Goal: Task Accomplishment & Management: Use online tool/utility

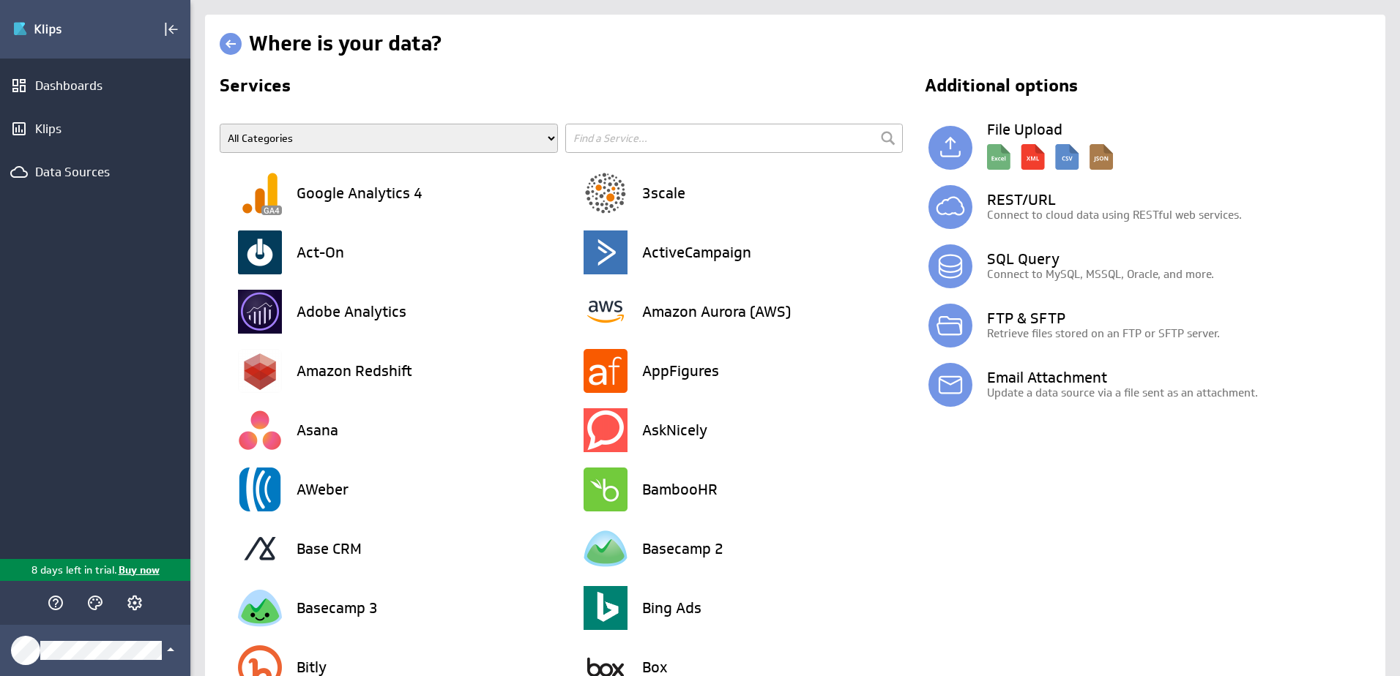
click at [996, 205] on h3 "REST/URL" at bounding box center [1179, 200] width 384 height 15
click at [584, 133] on input "text" at bounding box center [734, 138] width 338 height 29
type input "shaire"
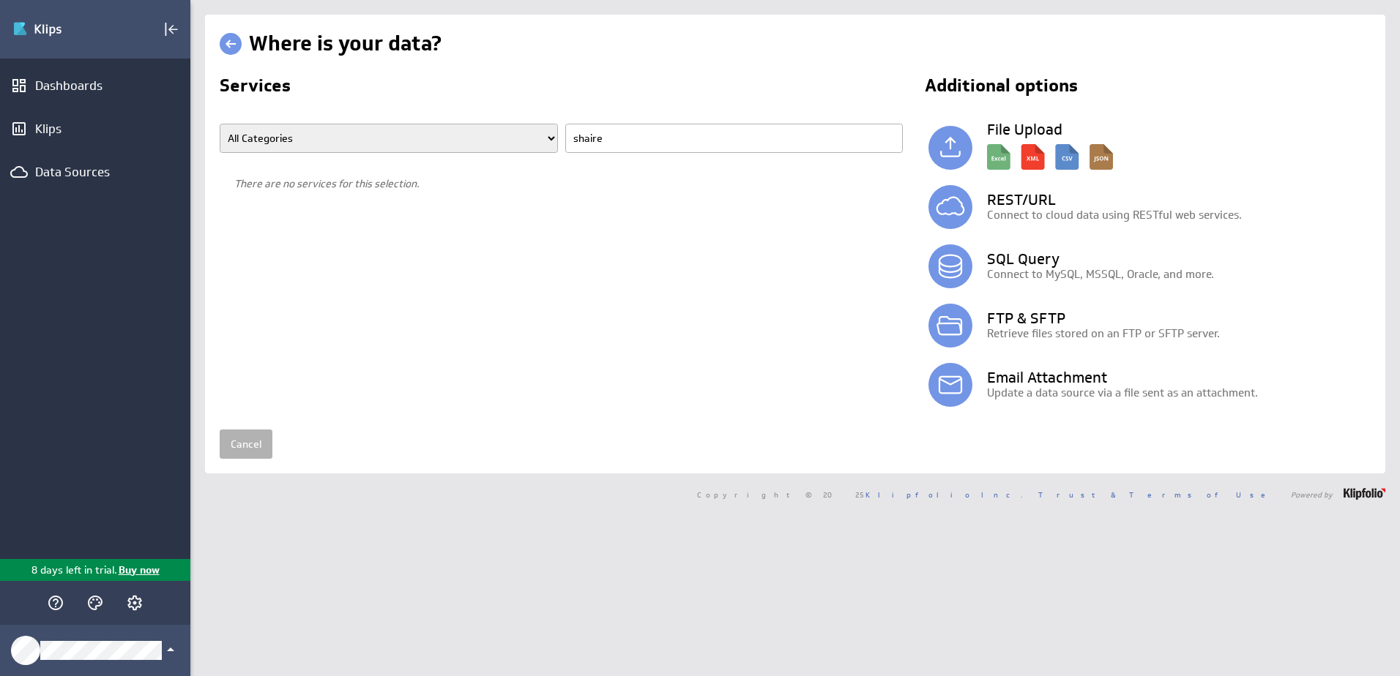
drag, startPoint x: 616, startPoint y: 137, endPoint x: 529, endPoint y: 135, distance: 87.1
click at [529, 135] on span "All Categories Advertising Cloud Storage Customer Support Data Store E-Mail Cam…" at bounding box center [565, 144] width 690 height 40
type input "point"
click at [388, 198] on h3 "Microsoft SharePoint" at bounding box center [366, 193] width 141 height 15
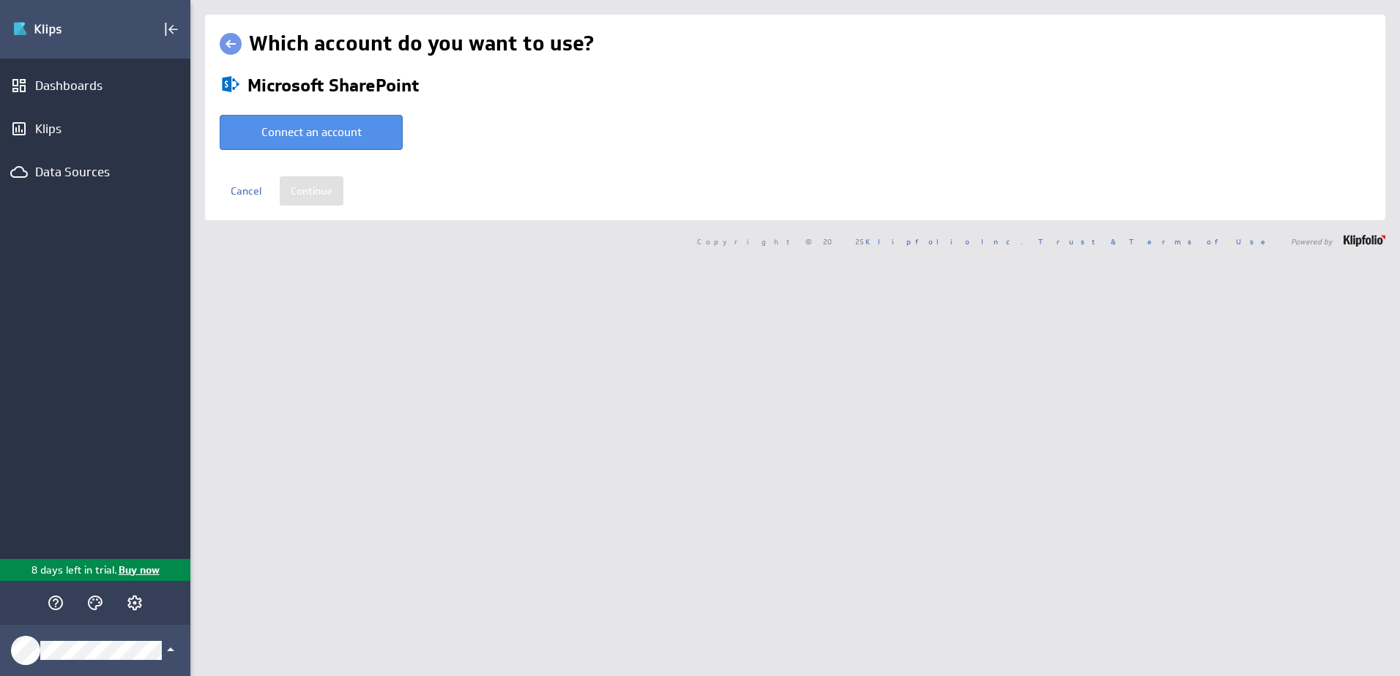
click at [367, 138] on button "Connect an account" at bounding box center [311, 132] width 183 height 35
click at [80, 88] on div "Dashboards" at bounding box center [95, 86] width 120 height 16
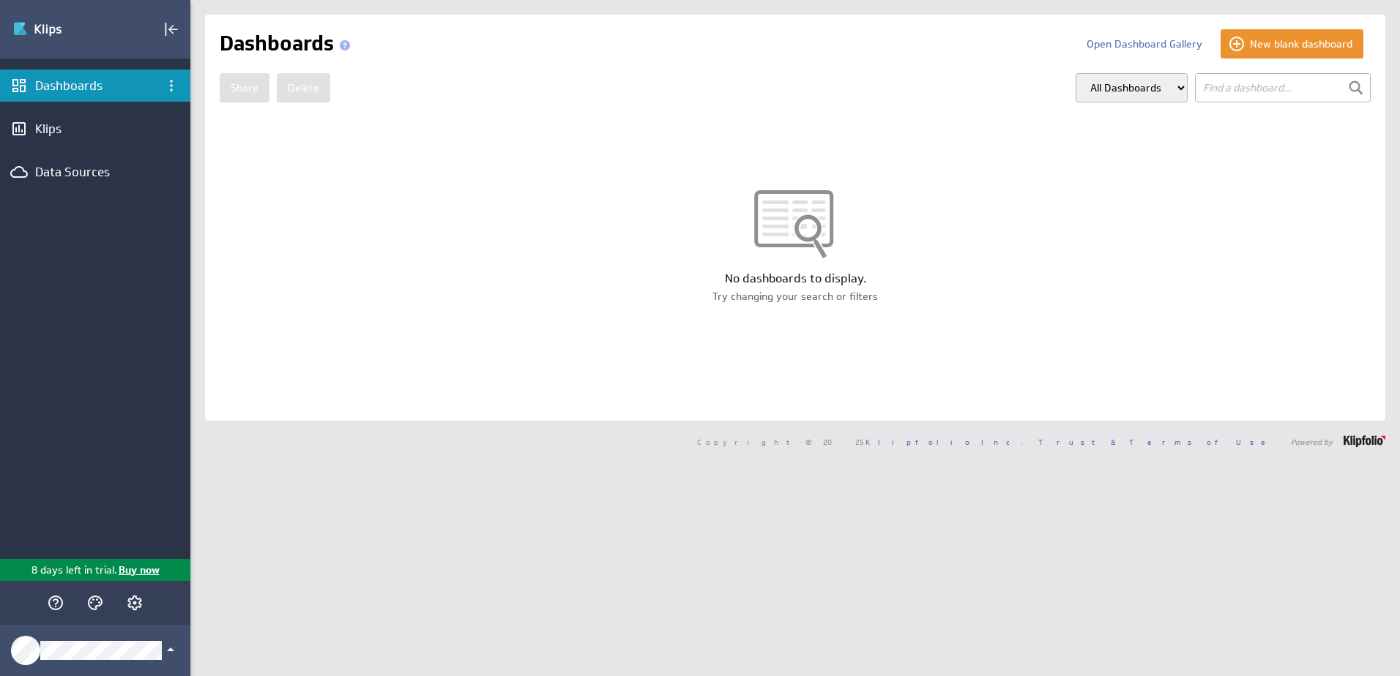
click at [1153, 48] on button "Open Dashboard Gallery" at bounding box center [1144, 43] width 138 height 29
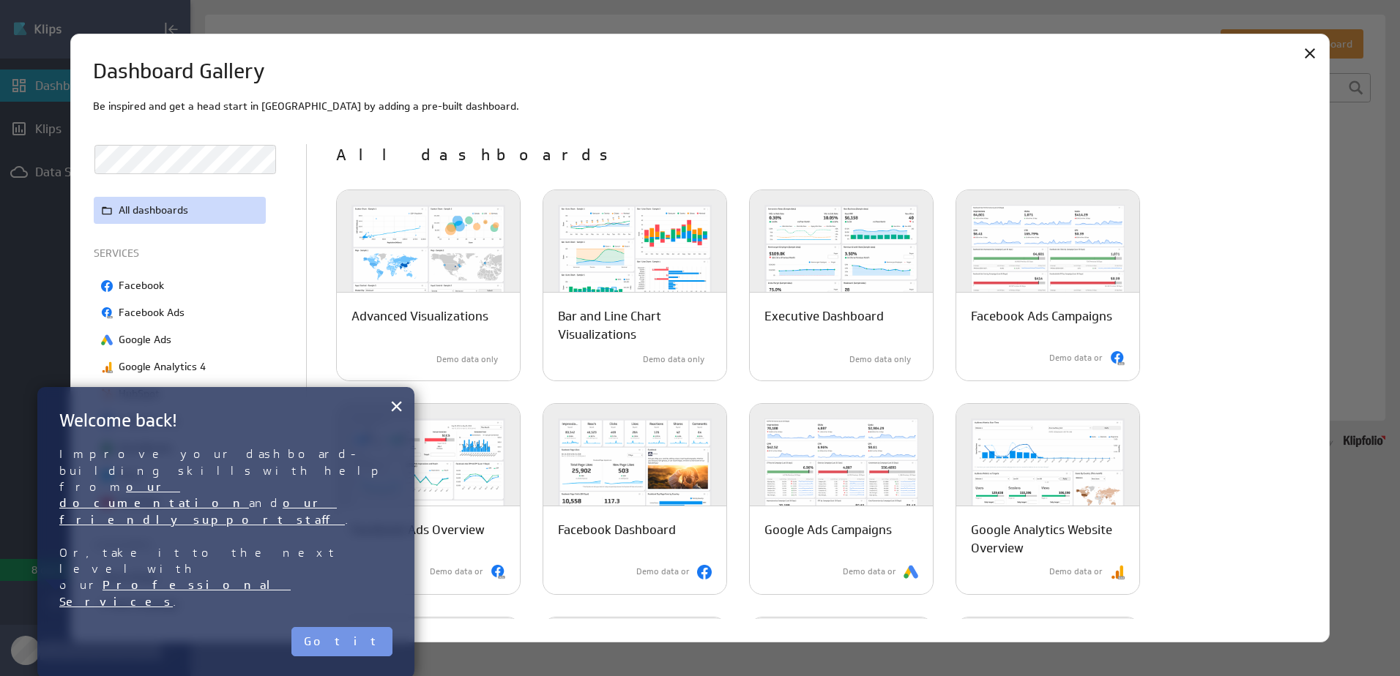
click at [396, 401] on button "×" at bounding box center [396, 406] width 14 height 29
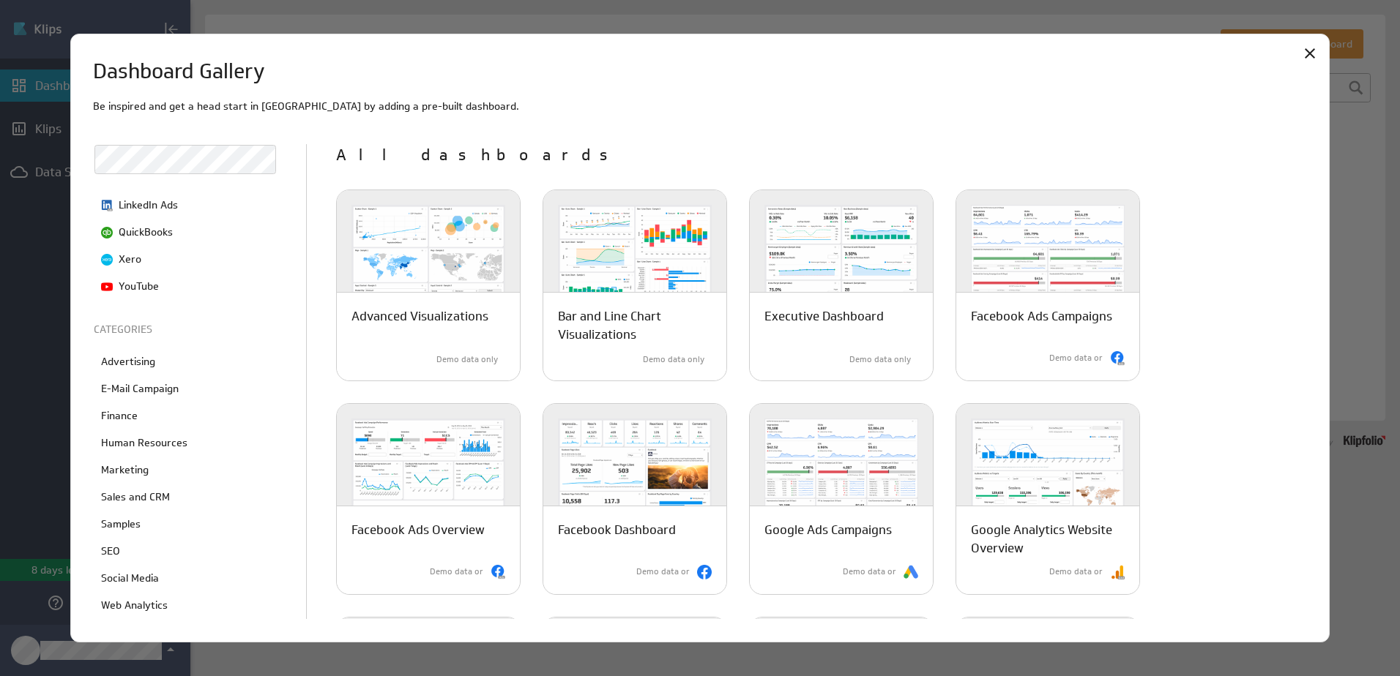
click at [1311, 53] on icon "Close" at bounding box center [1310, 53] width 10 height 10
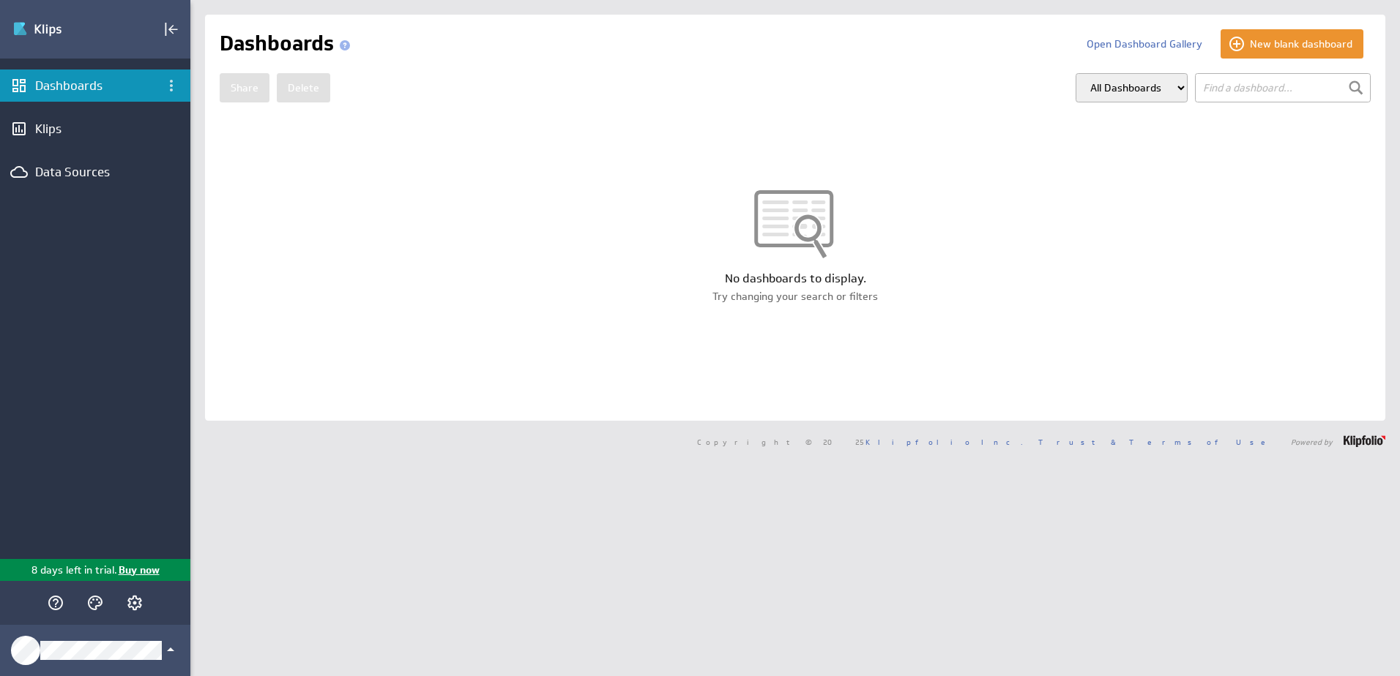
click at [88, 168] on div "Data Sources" at bounding box center [95, 172] width 120 height 16
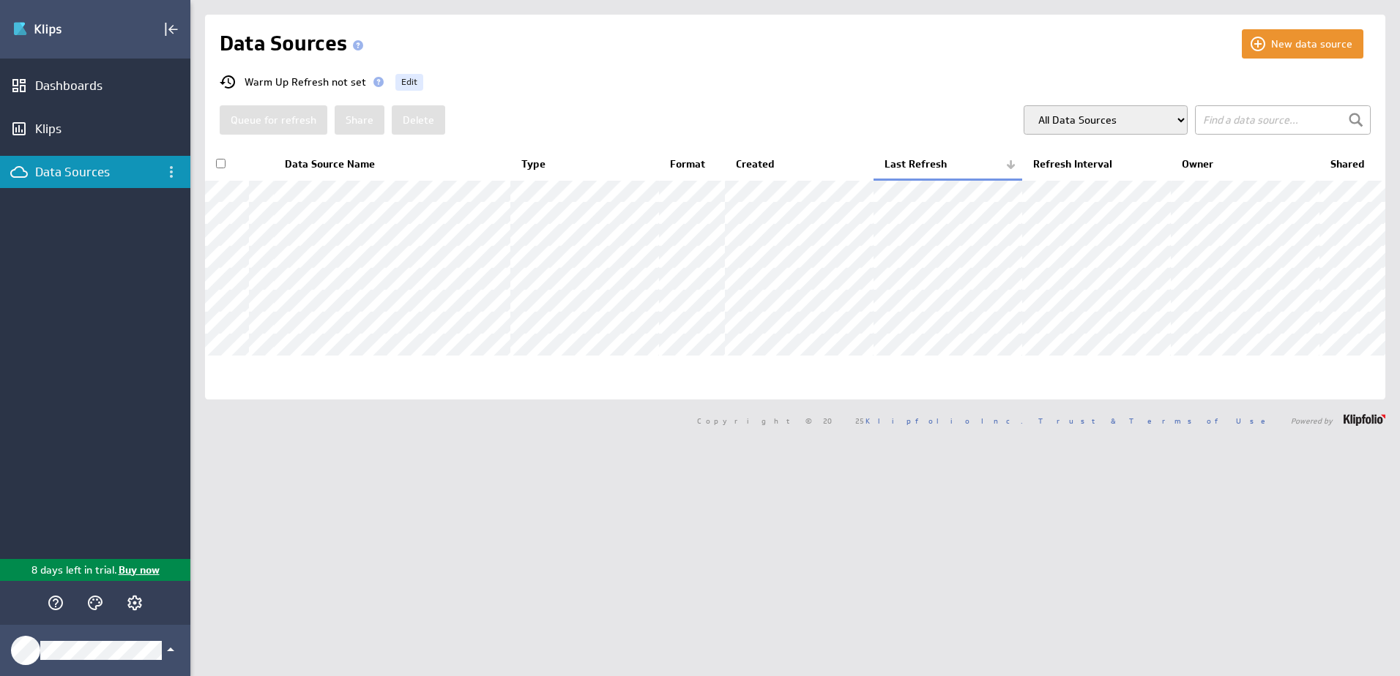
click at [1253, 46] on button "New data source" at bounding box center [1303, 43] width 122 height 29
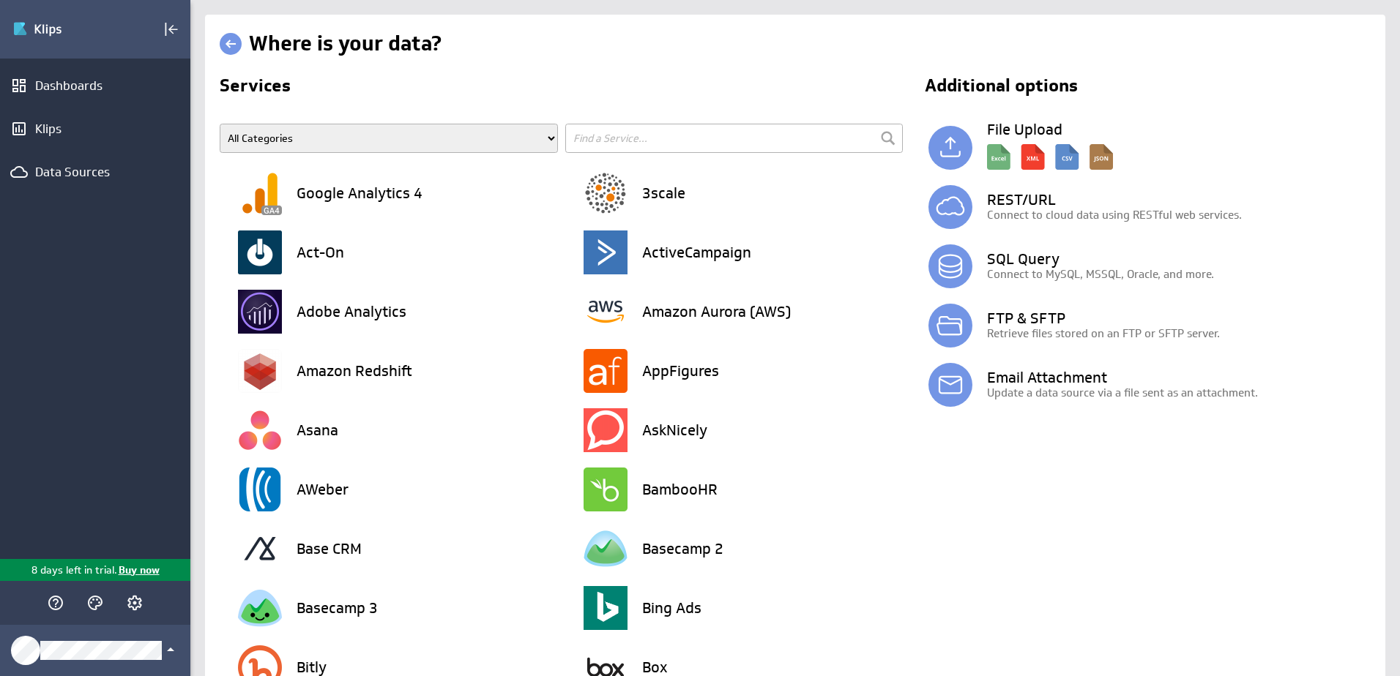
click at [89, 171] on div "Data Sources" at bounding box center [95, 172] width 120 height 16
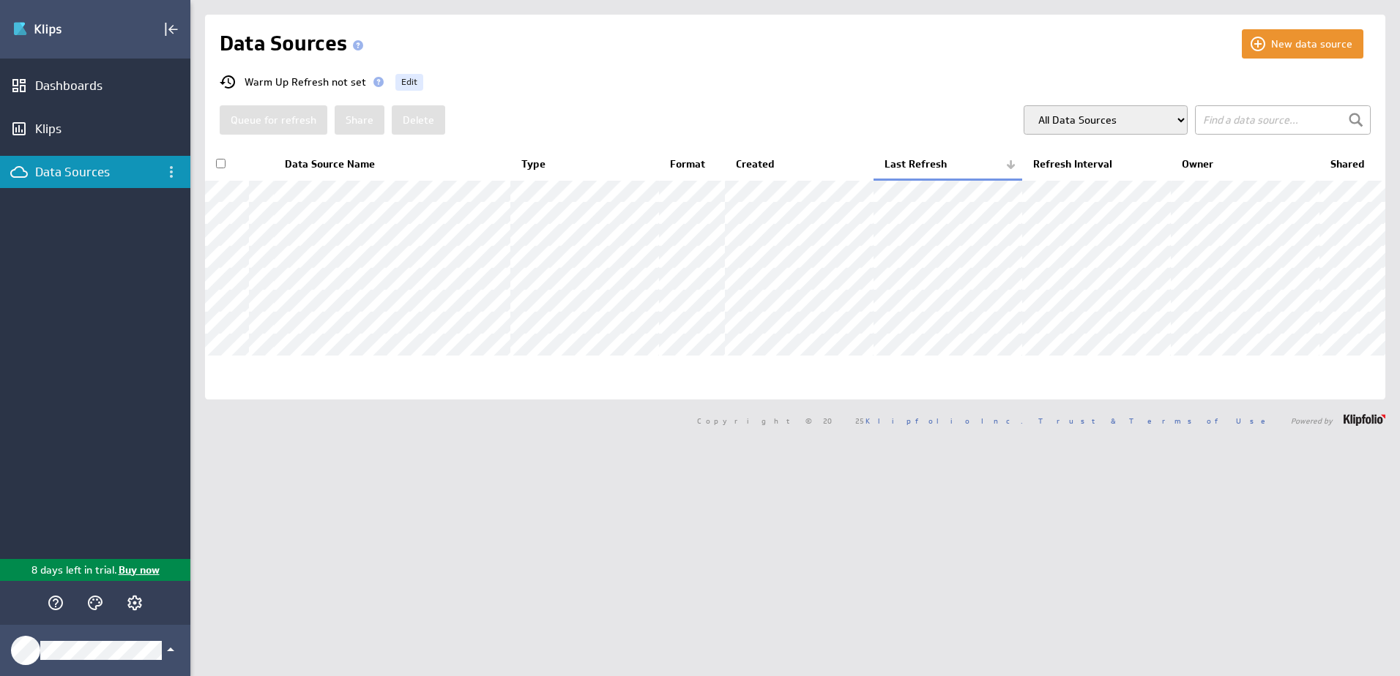
click at [1313, 48] on button "New data source" at bounding box center [1303, 43] width 122 height 29
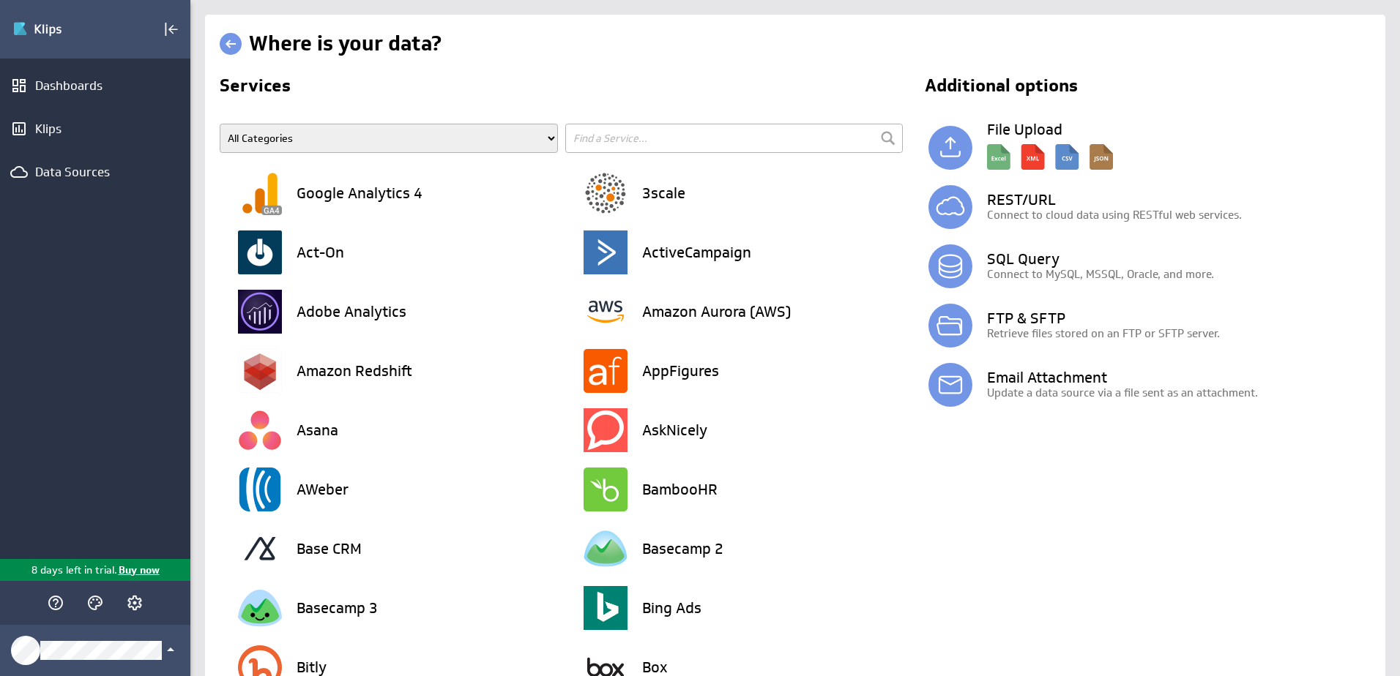
click at [632, 129] on input "text" at bounding box center [734, 138] width 338 height 29
type input "share"
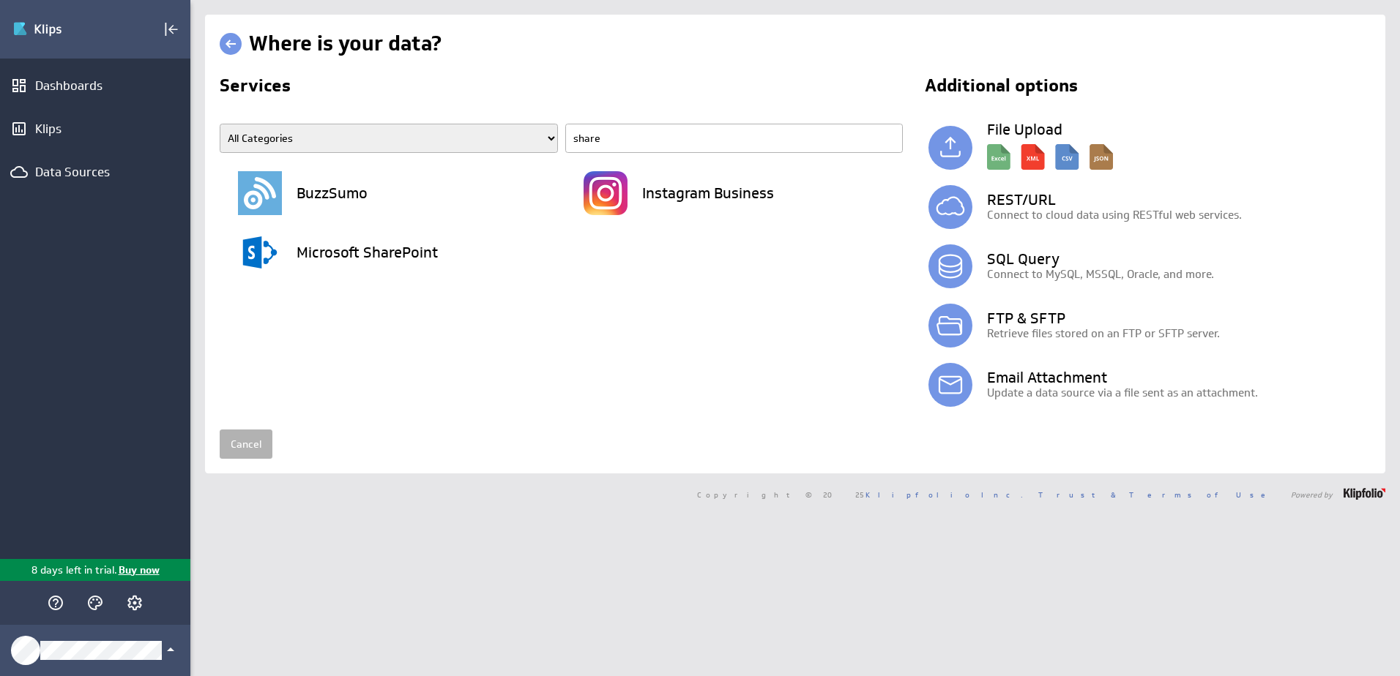
click at [406, 255] on h3 "Microsoft SharePoint" at bounding box center [366, 252] width 141 height 15
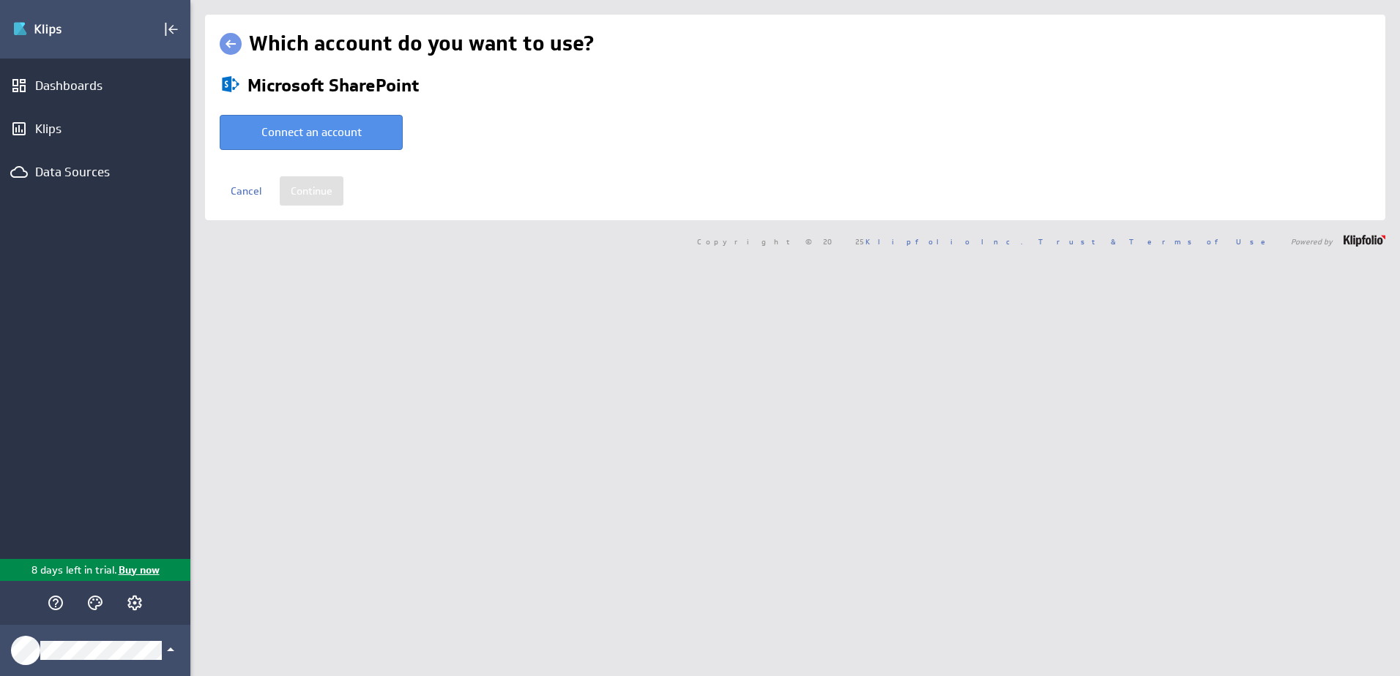
click at [336, 131] on button "Connect an account" at bounding box center [311, 132] width 183 height 35
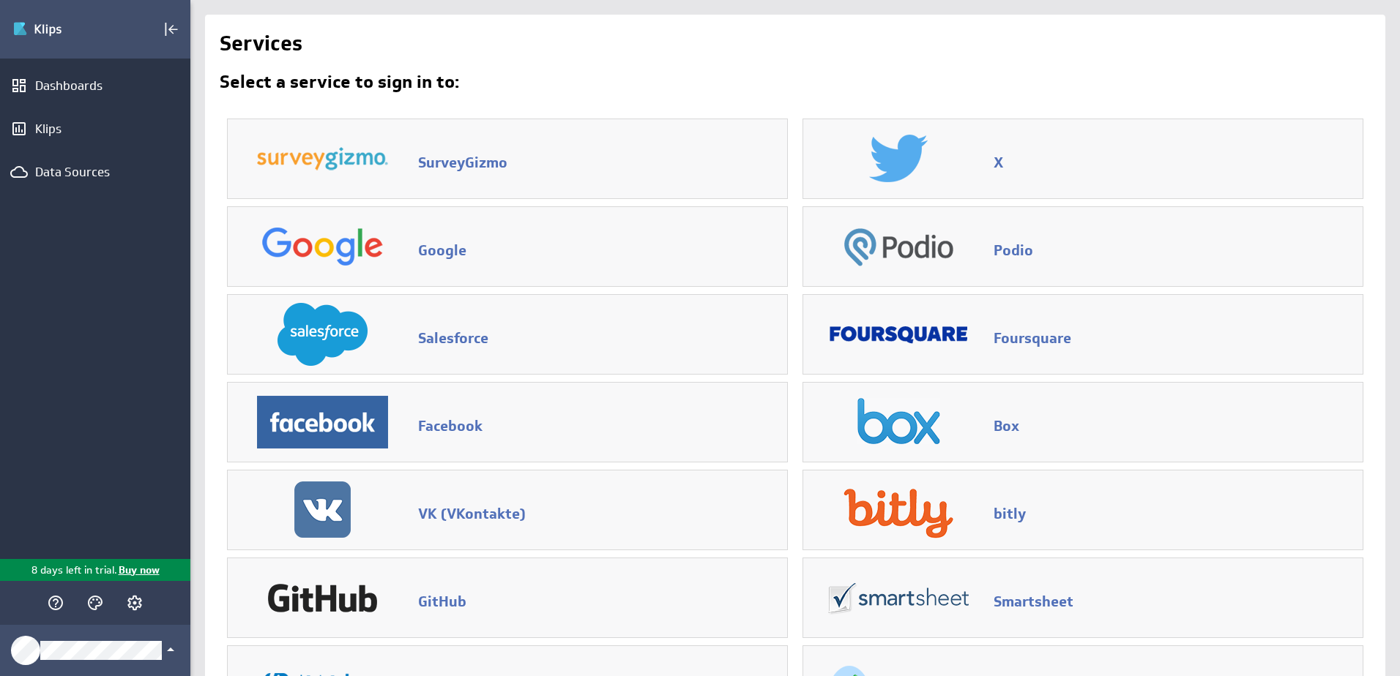
click at [89, 171] on div "Data Sources" at bounding box center [95, 172] width 120 height 16
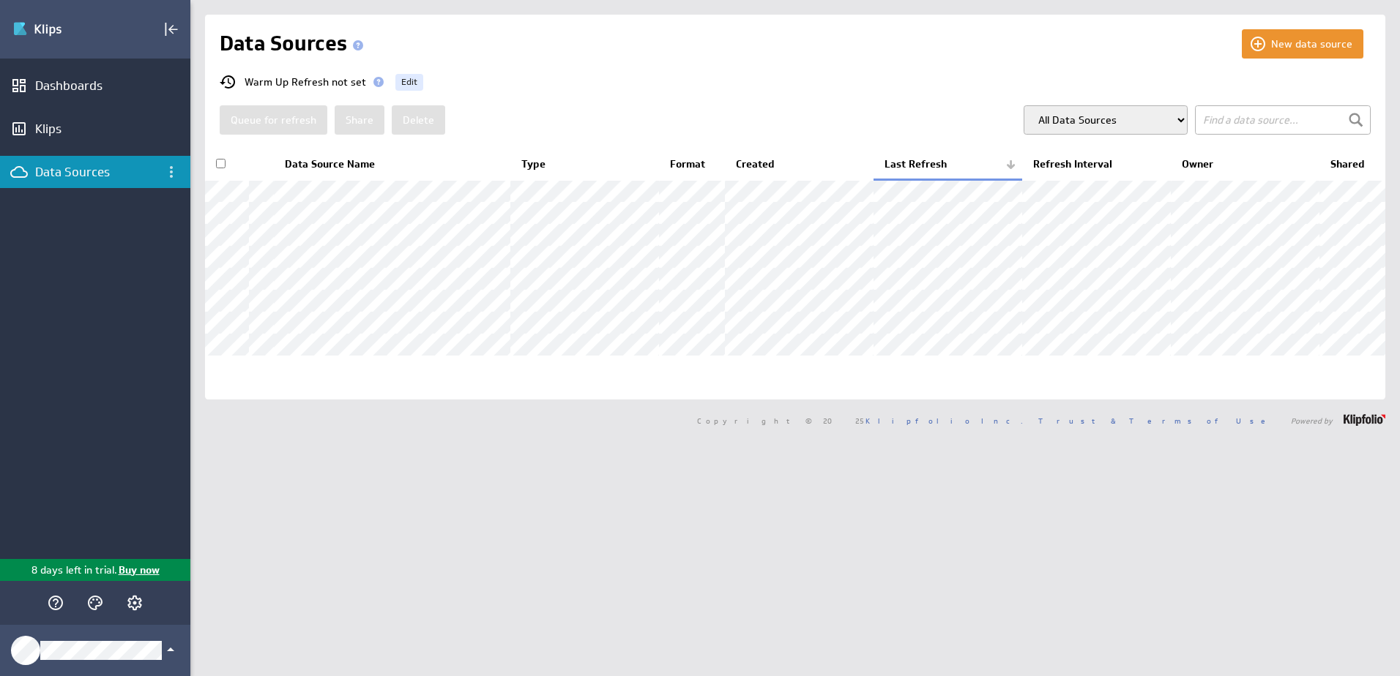
click at [1321, 46] on button "New data source" at bounding box center [1303, 43] width 122 height 29
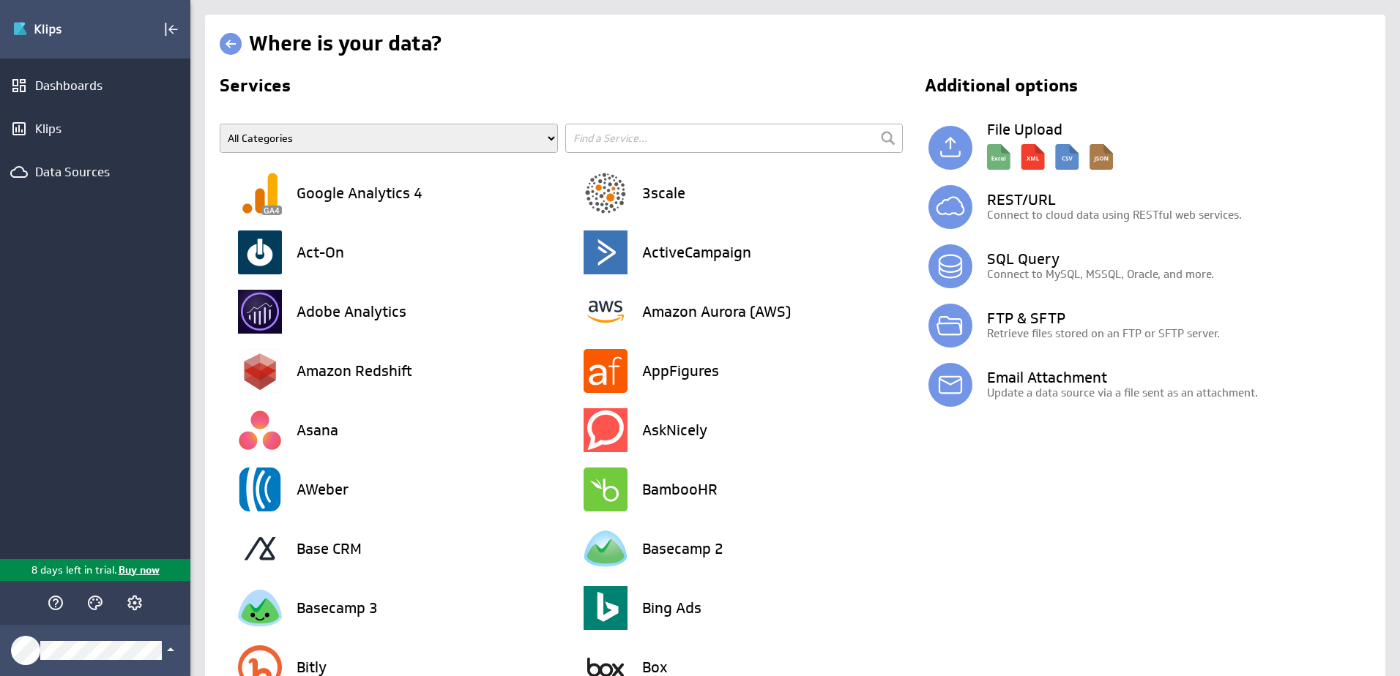
click at [578, 130] on input "text" at bounding box center [734, 138] width 338 height 29
type input "share"
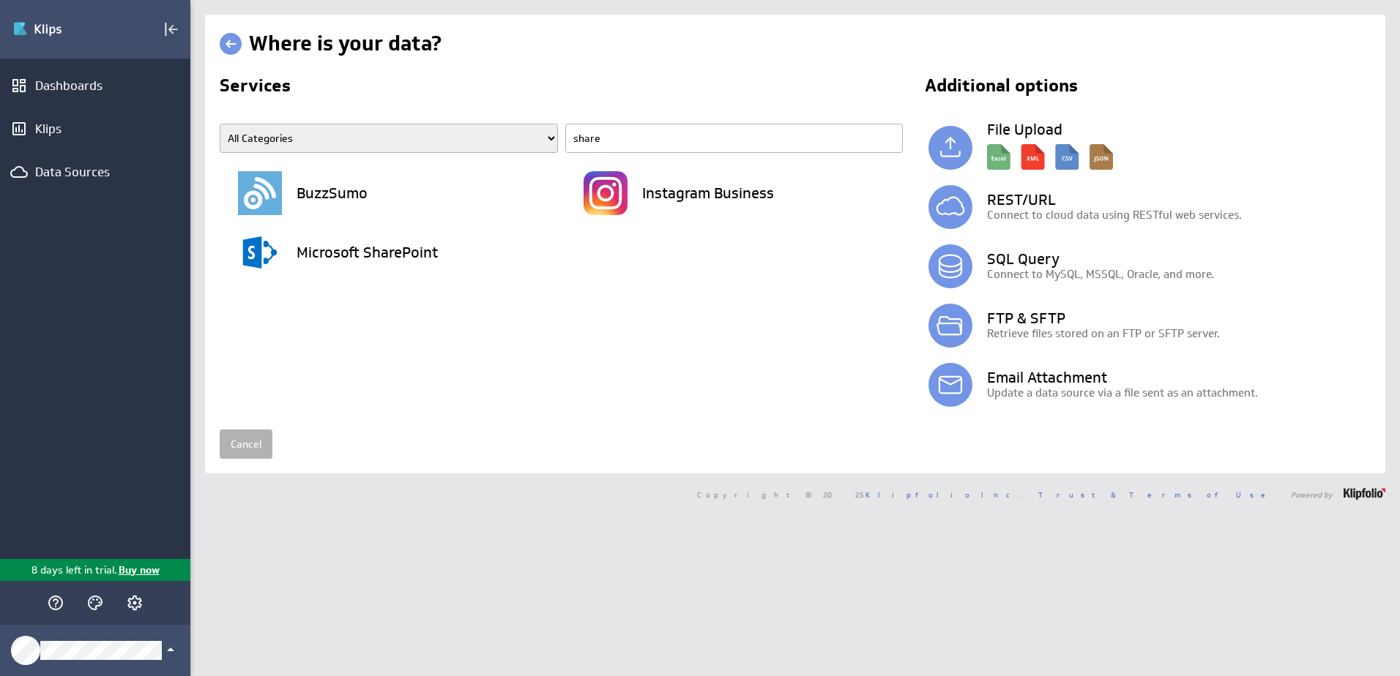
click at [406, 256] on h3 "Microsoft SharePoint" at bounding box center [366, 252] width 141 height 15
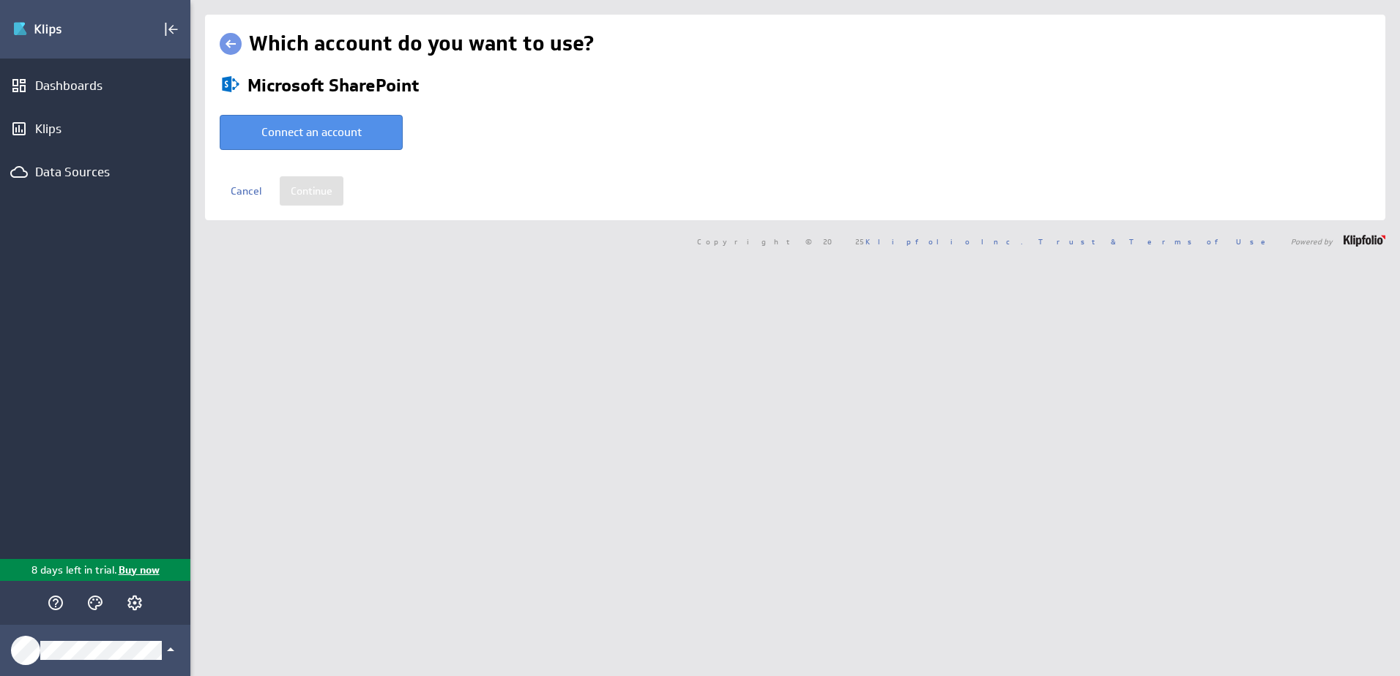
click at [319, 132] on button "Connect an account" at bounding box center [311, 132] width 183 height 35
type input "Jennifer @ Microsoft created Oct 13, 2025 at 4:55 PM EDT"
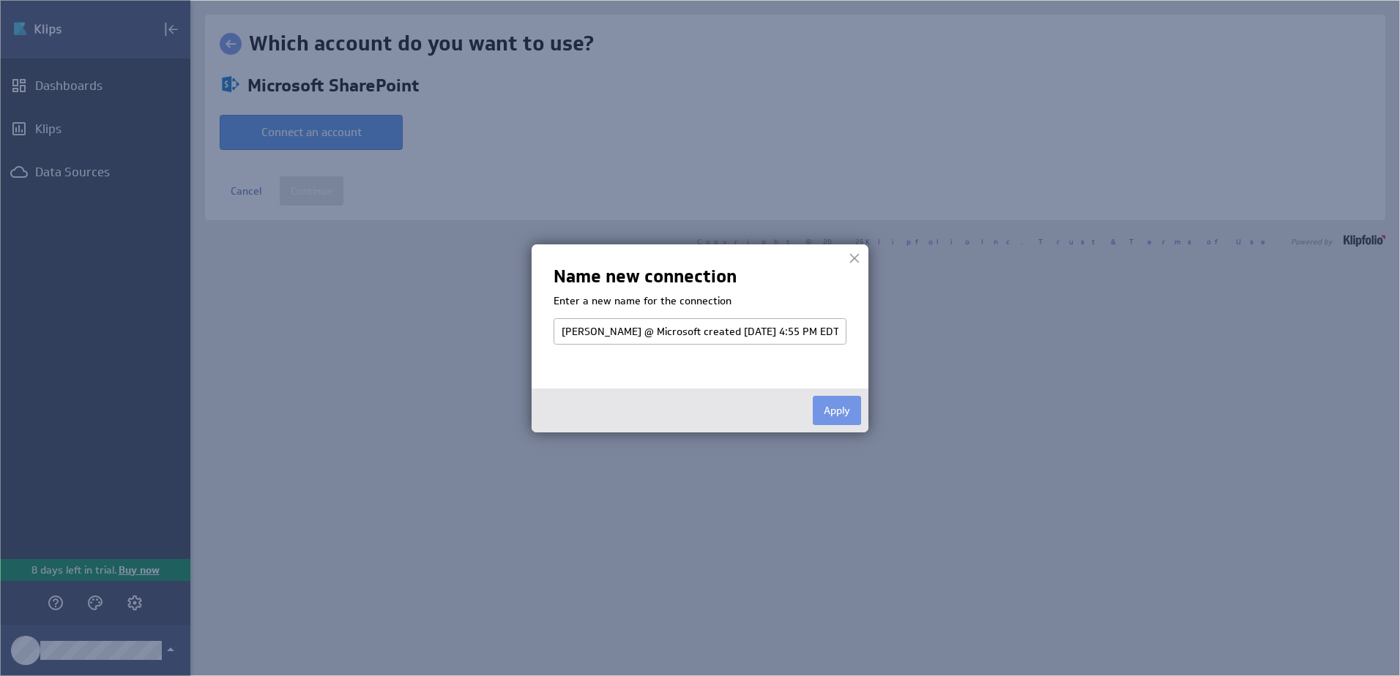
click at [839, 414] on button "Apply" at bounding box center [837, 410] width 48 height 29
select select "db4bbb85d15cf308856b36817dc76b68"
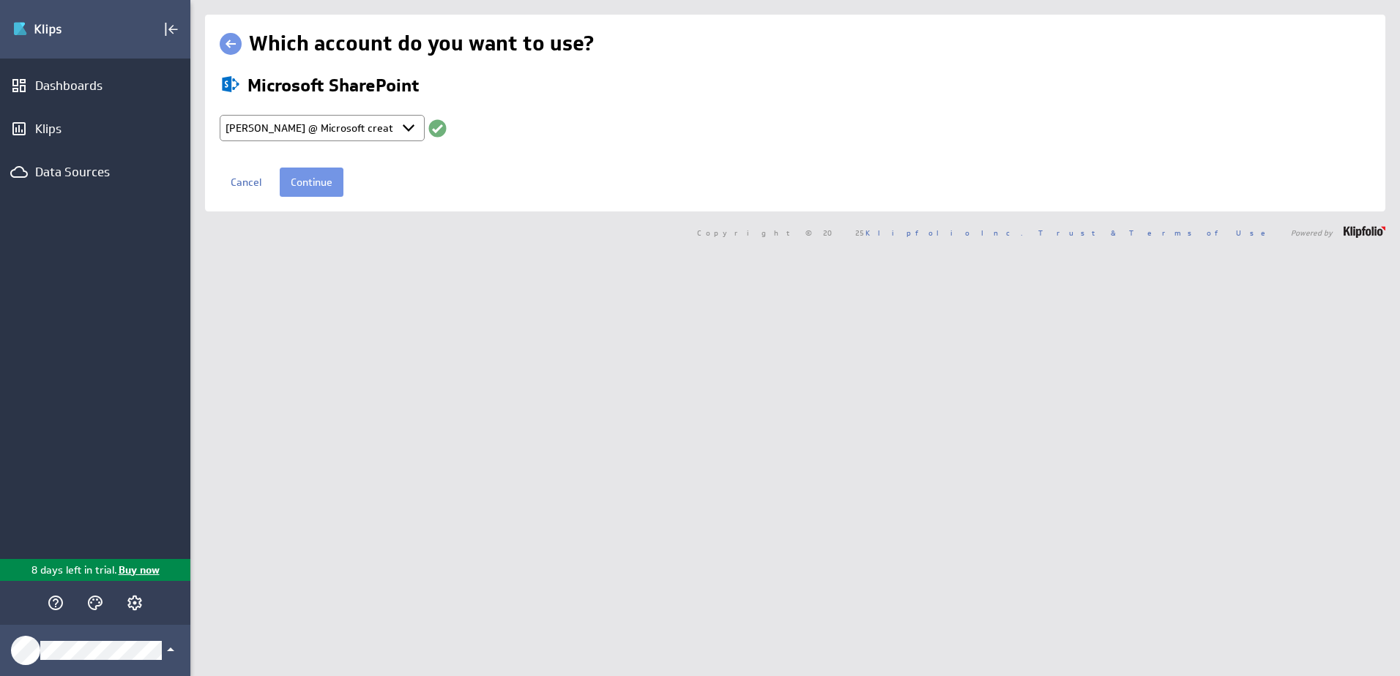
drag, startPoint x: 294, startPoint y: 186, endPoint x: 347, endPoint y: 222, distance: 64.4
click at [294, 186] on input "Continue" at bounding box center [312, 182] width 64 height 29
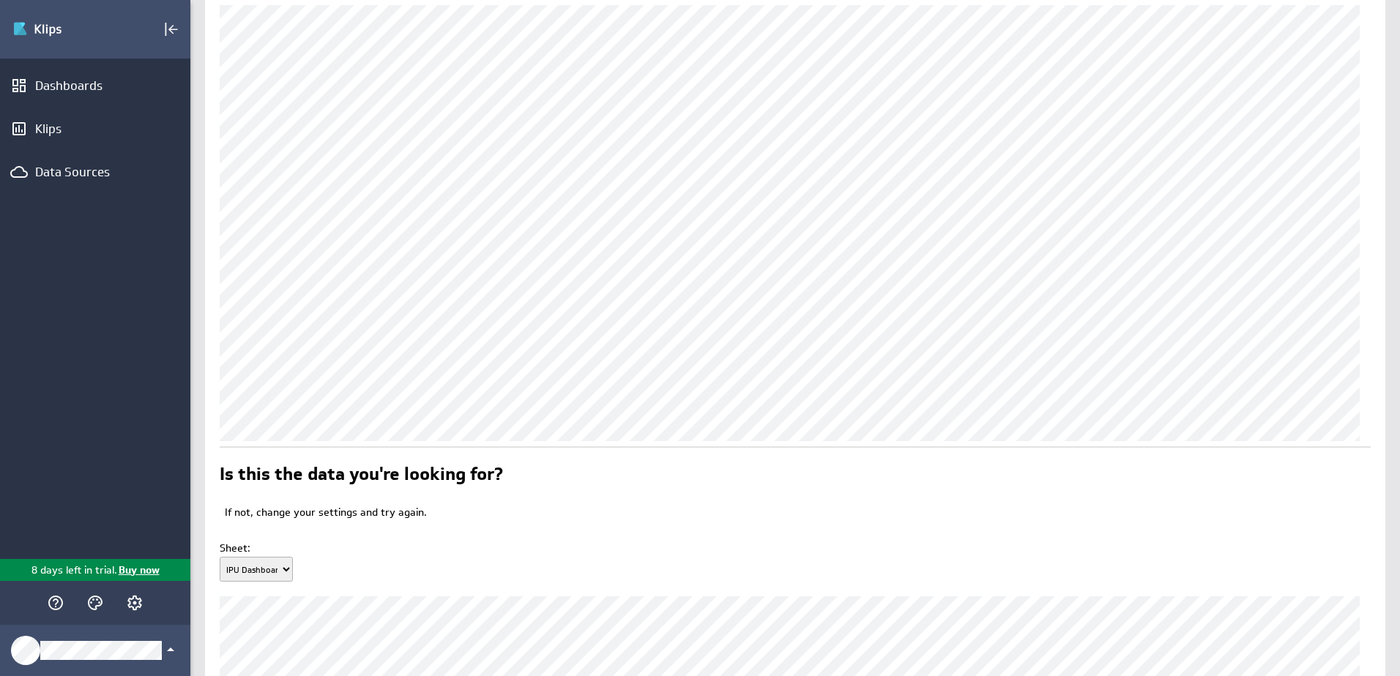
scroll to position [344, 0]
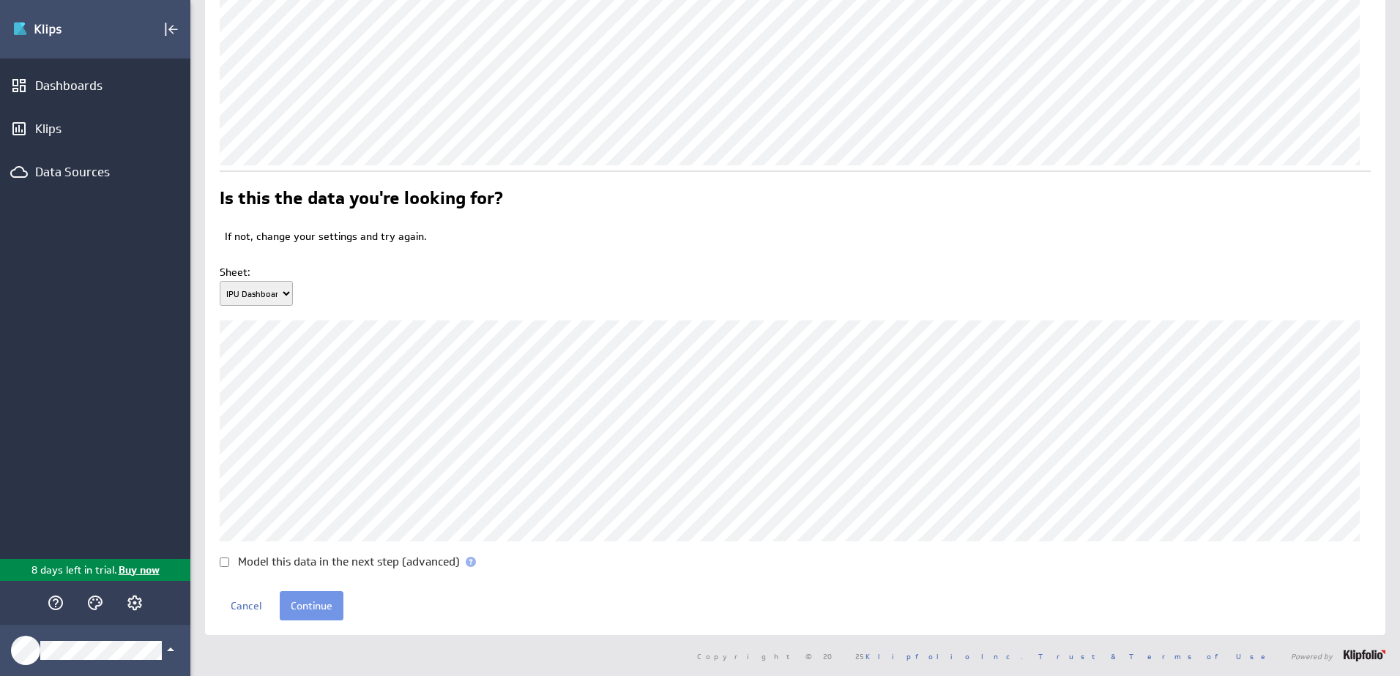
click at [280, 287] on select "IPU Dashboard Course Type Instructions - READ ME IPU Training Spreadsheet Filte…" at bounding box center [256, 293] width 73 height 25
select select "3"
click at [220, 281] on select "IPU Dashboard Course Type Instructions - READ ME IPU Training Spreadsheet Filte…" at bounding box center [256, 293] width 73 height 25
click at [473, 562] on span at bounding box center [471, 562] width 10 height 10
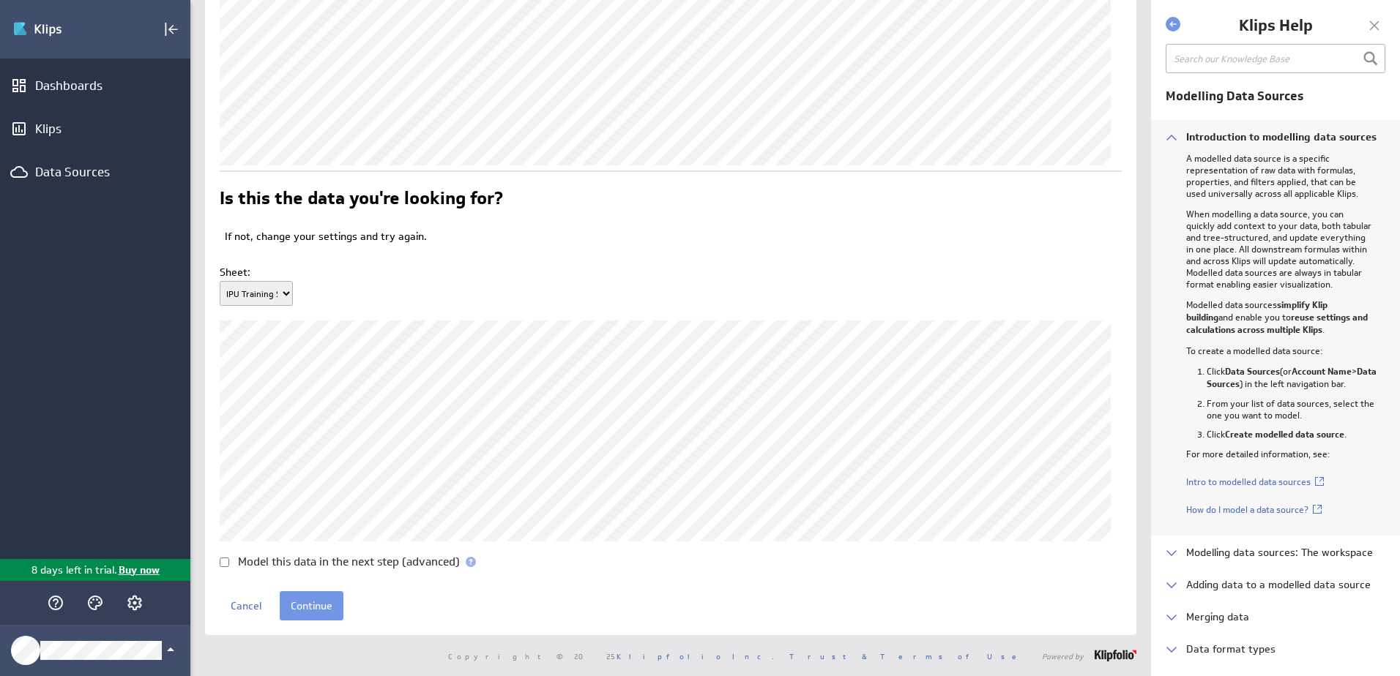
click at [473, 562] on span at bounding box center [471, 562] width 10 height 10
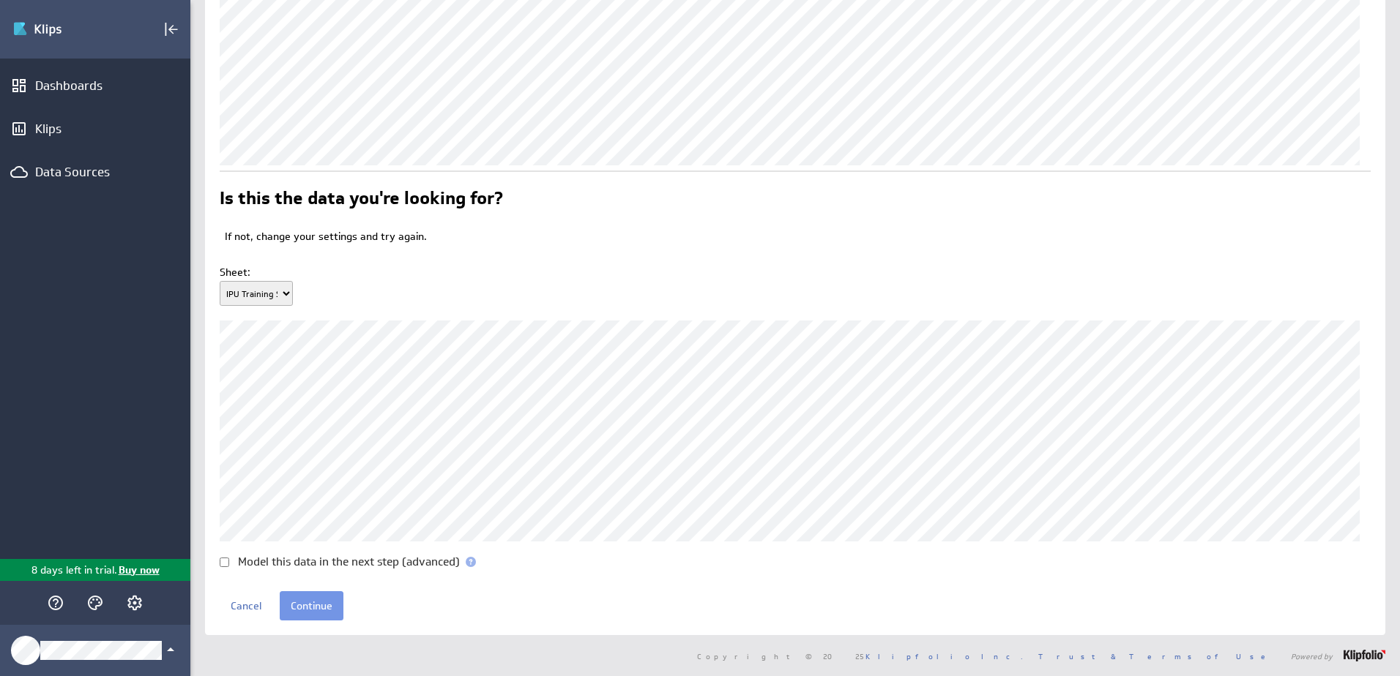
click at [224, 567] on input "Model this data in the next step (advanced)" at bounding box center [225, 563] width 10 height 10
checkbox input "true"
click at [474, 561] on span at bounding box center [471, 562] width 10 height 10
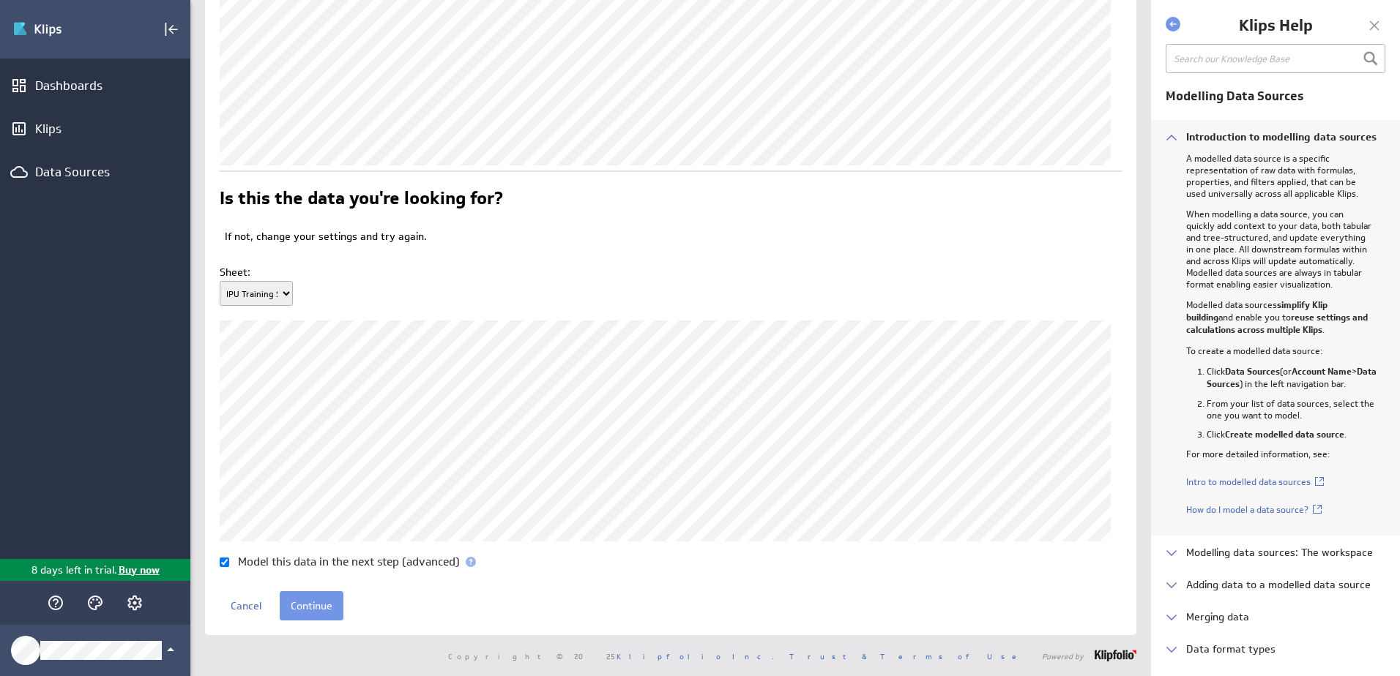
click at [323, 608] on input "Continue" at bounding box center [312, 606] width 64 height 29
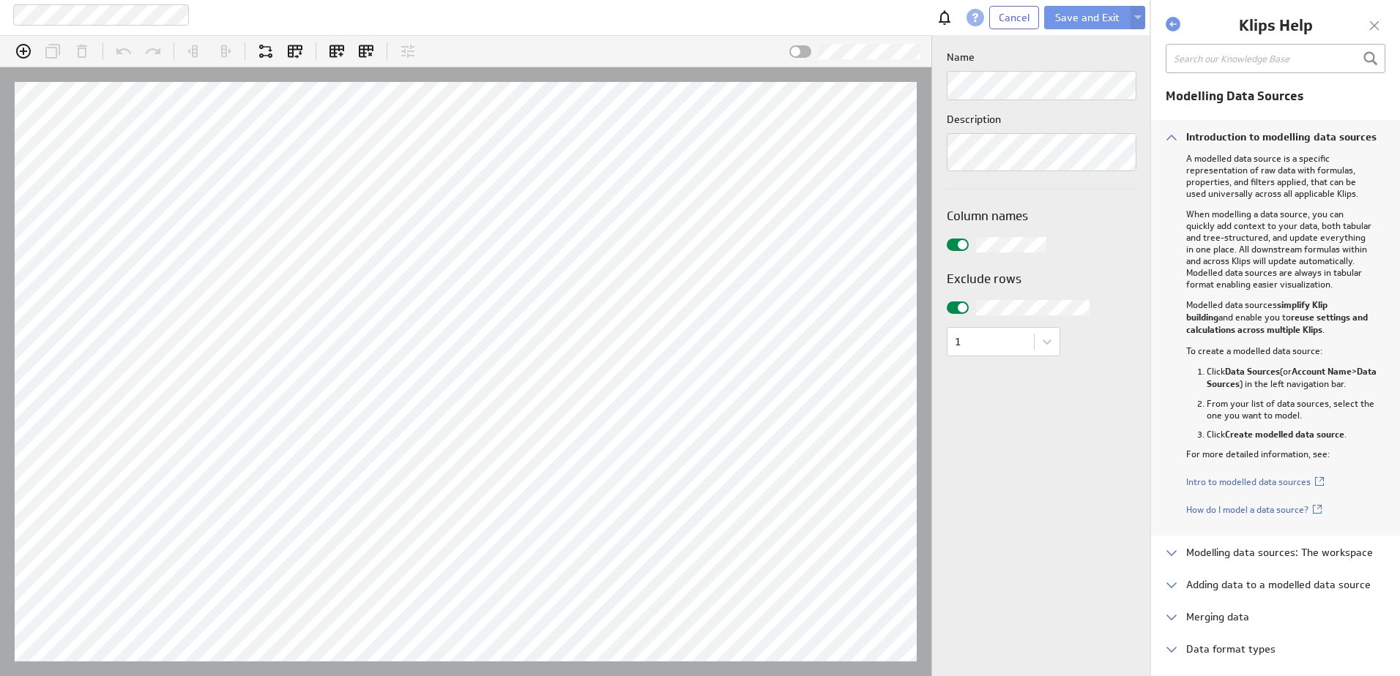
click at [1376, 26] on div at bounding box center [1374, 26] width 22 height 22
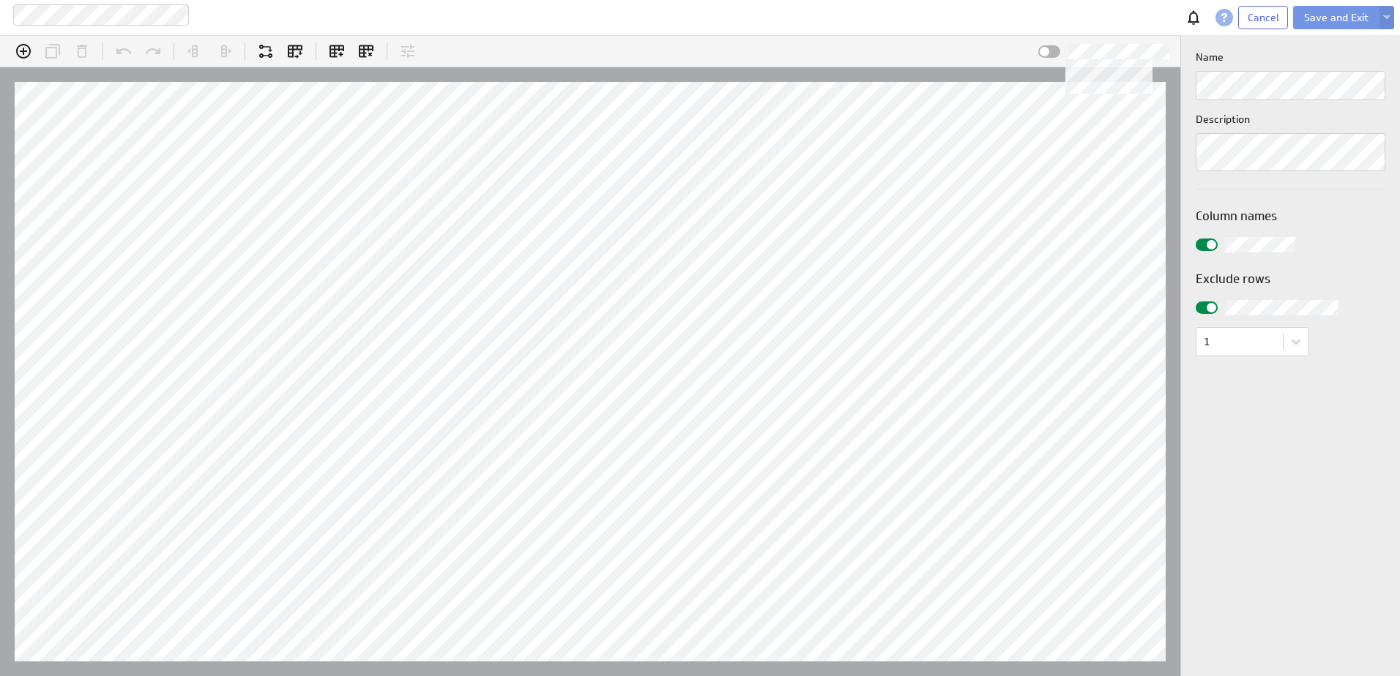
click at [1052, 52] on div at bounding box center [1049, 51] width 22 height 12
click at [0, 0] on input "checkbox" at bounding box center [0, 0] width 0 height 0
click at [1052, 52] on span at bounding box center [1054, 52] width 10 height 10
click at [0, 0] on input "checkbox" at bounding box center [0, 0] width 0 height 0
click at [1296, 346] on body "Ipu content tracker 2.0 Cancel Save and Exit (no message) Select or add a colum…" at bounding box center [700, 338] width 1400 height 676
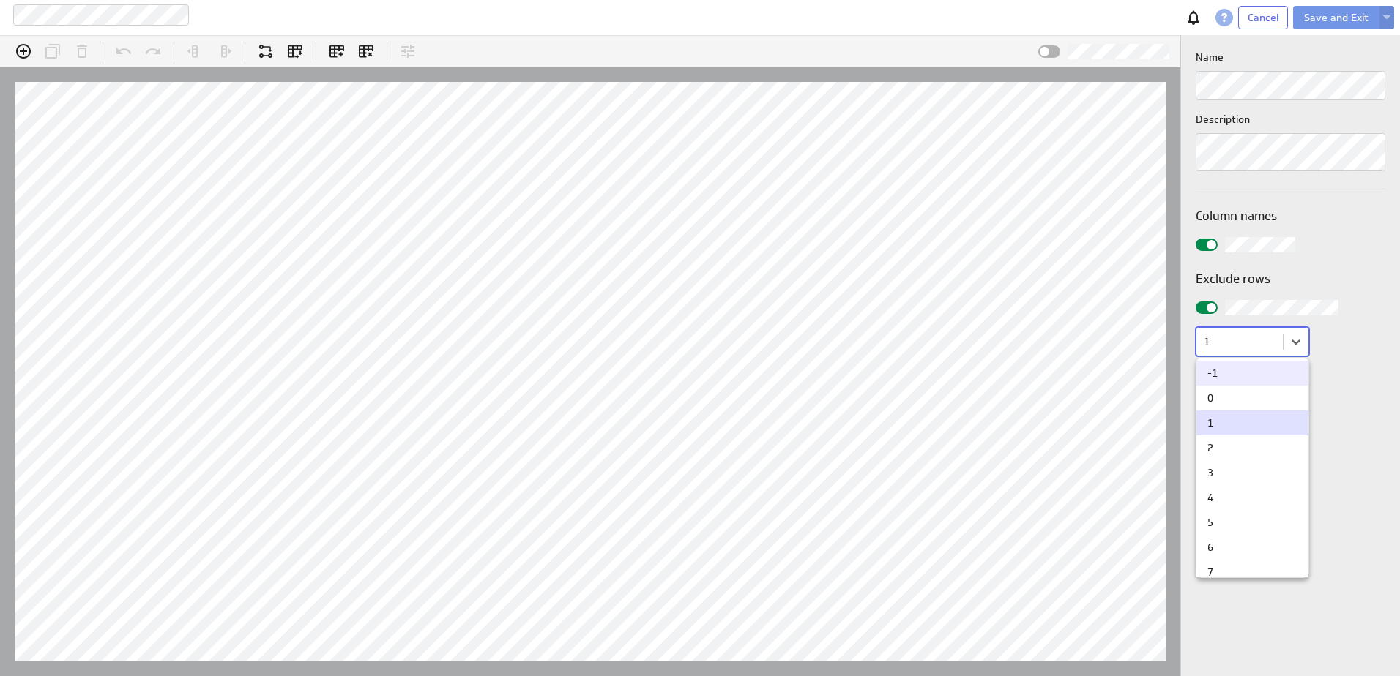
click at [1328, 376] on div at bounding box center [700, 338] width 1400 height 676
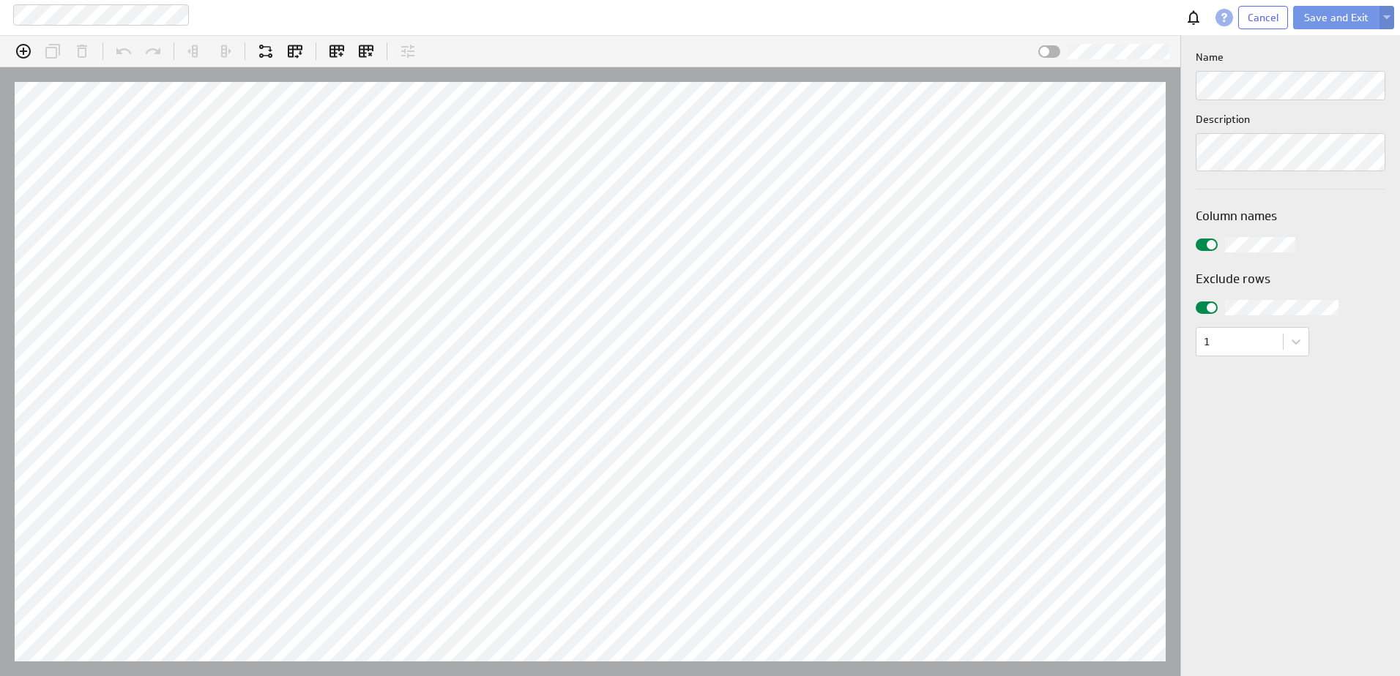
click at [1384, 15] on img at bounding box center [1386, 18] width 7 height 6
click at [1280, 492] on div "Name Description Column names Exclude rows 1" at bounding box center [1290, 355] width 219 height 641
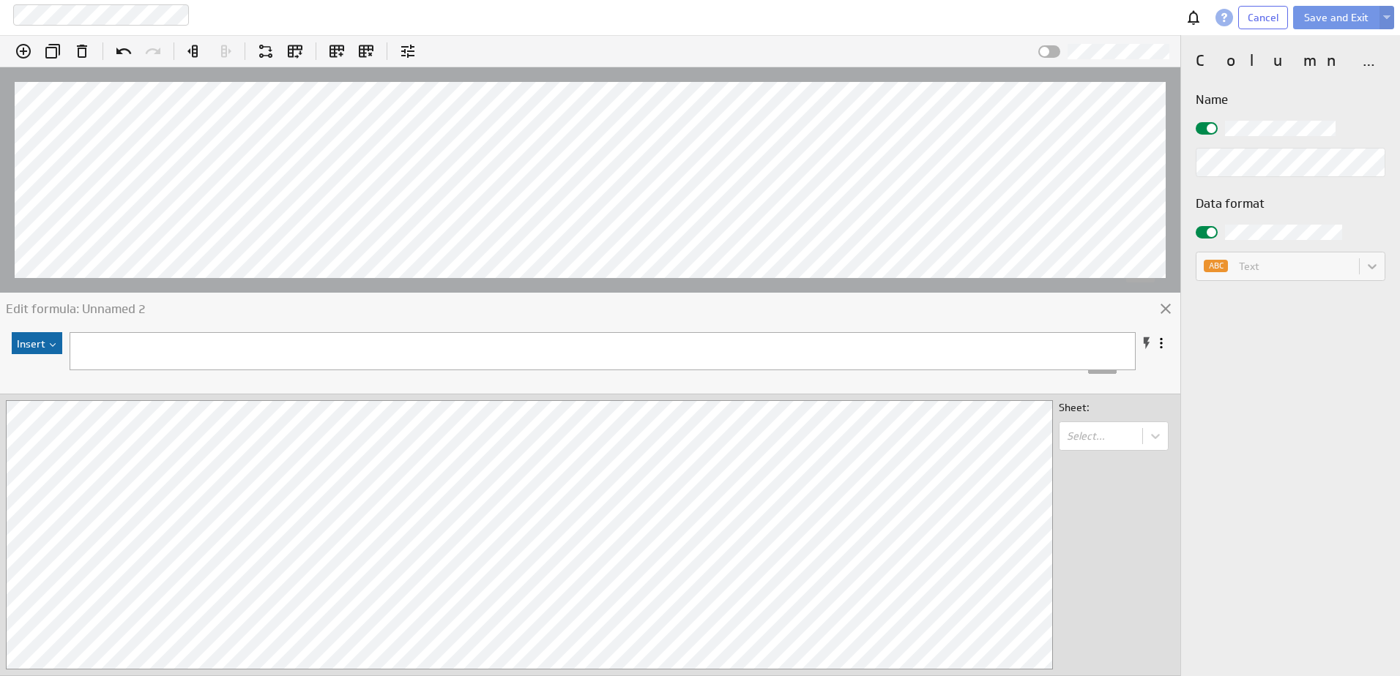
click at [405, 56] on icon at bounding box center [407, 51] width 13 height 13
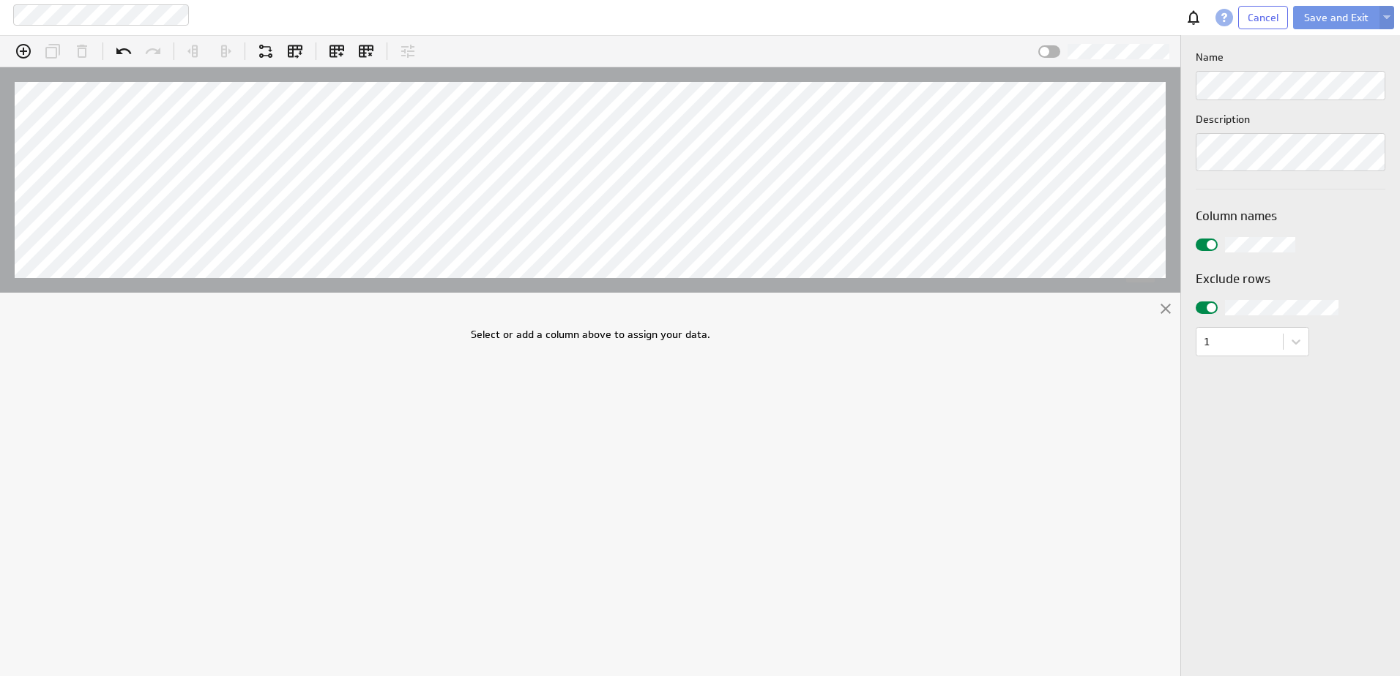
click at [1165, 311] on icon at bounding box center [1166, 309] width 18 height 18
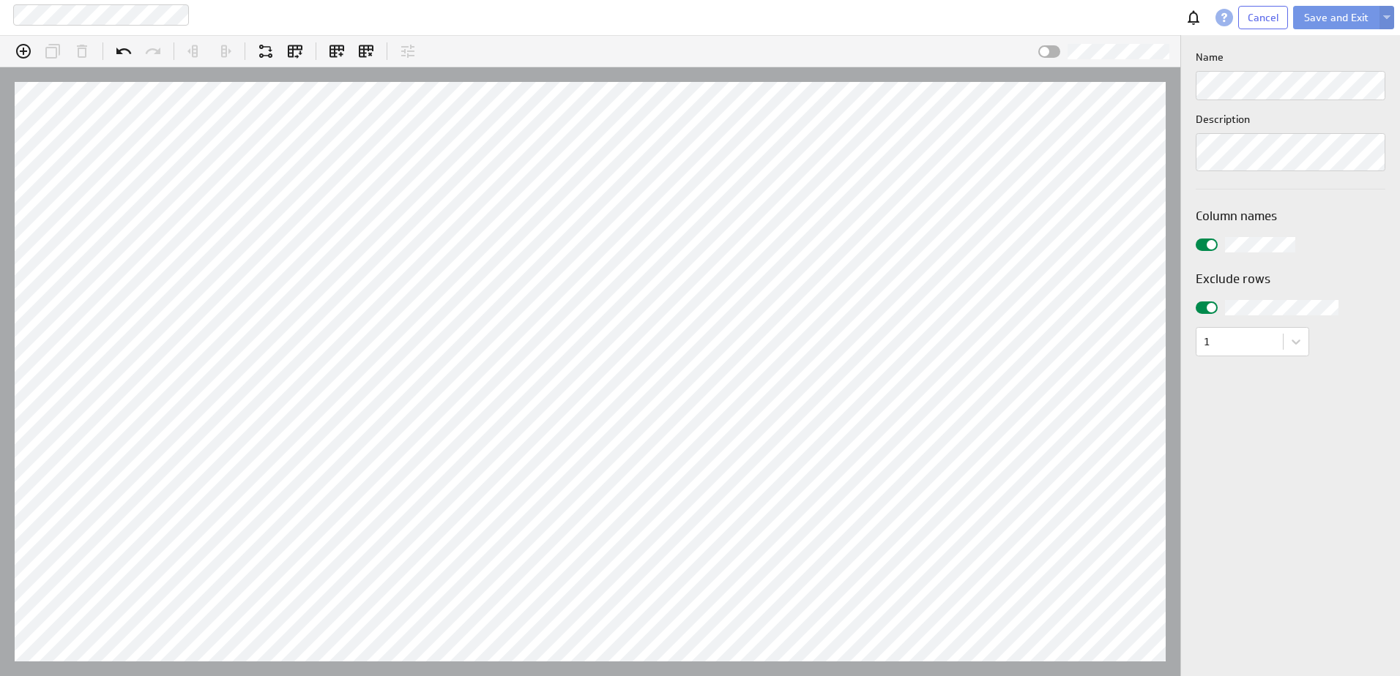
click at [260, 48] on icon "Merge data" at bounding box center [265, 51] width 13 height 13
